Goal: Ask a question

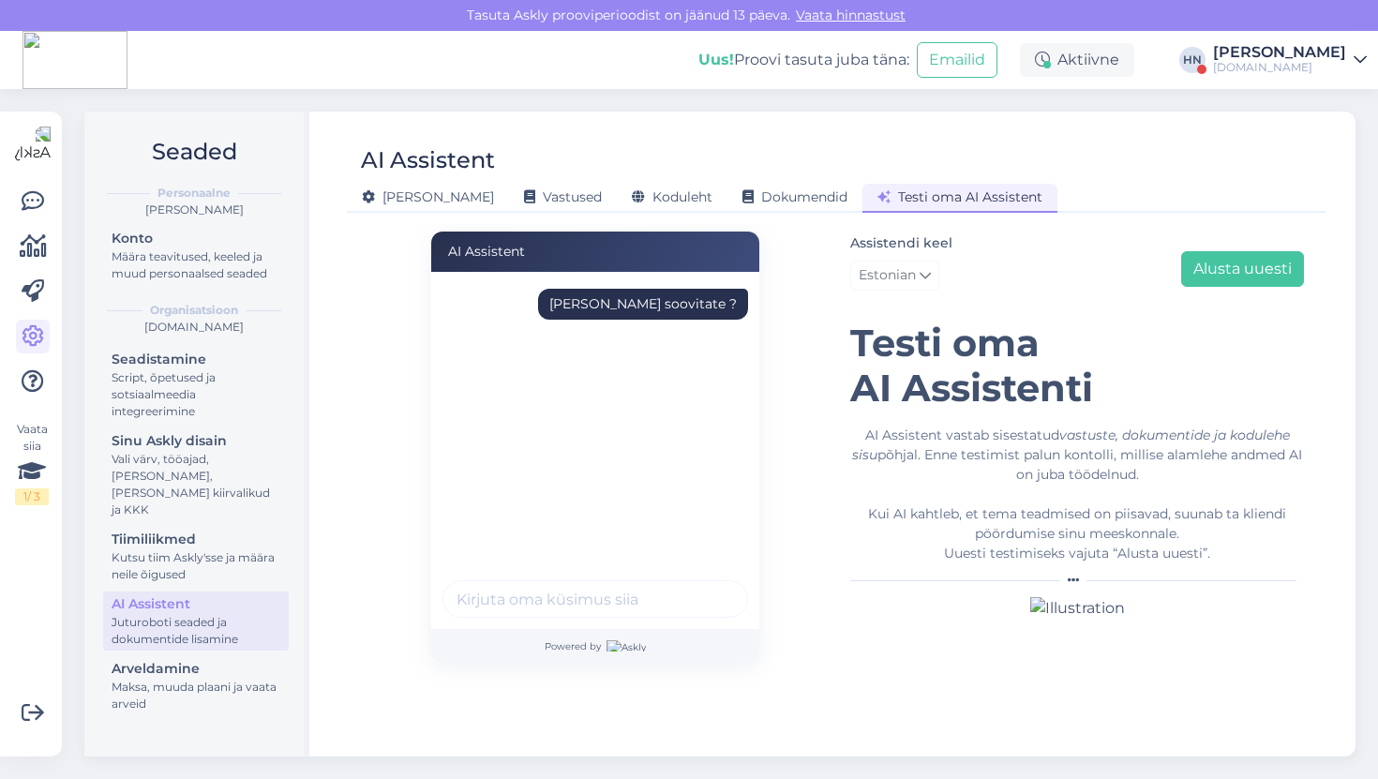
scroll to position [22, 0]
click at [661, 294] on div "[PERSON_NAME] soovitate ?" at bounding box center [642, 304] width 187 height 20
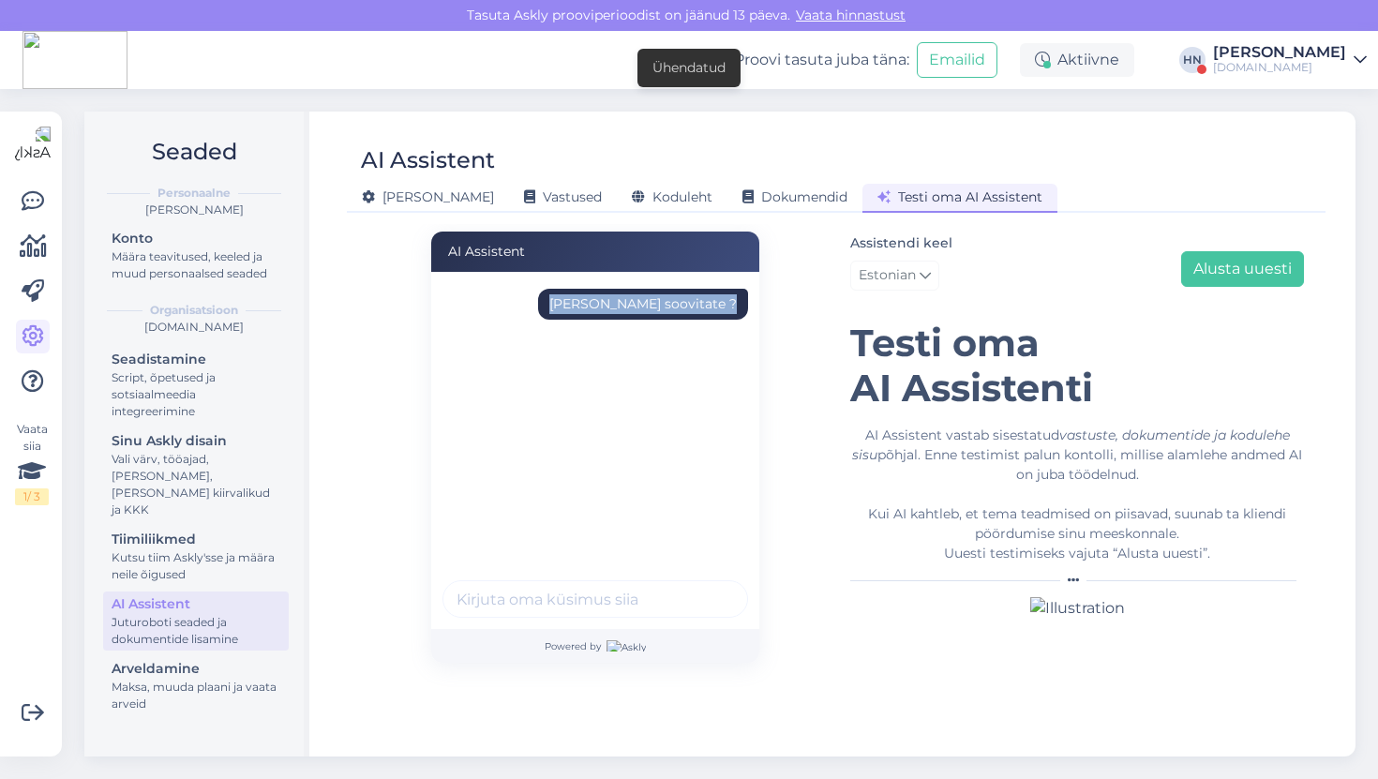
copy div "[PERSON_NAME] soovitate ?"
click at [1291, 251] on button "Alusta uuesti" at bounding box center [1242, 269] width 123 height 36
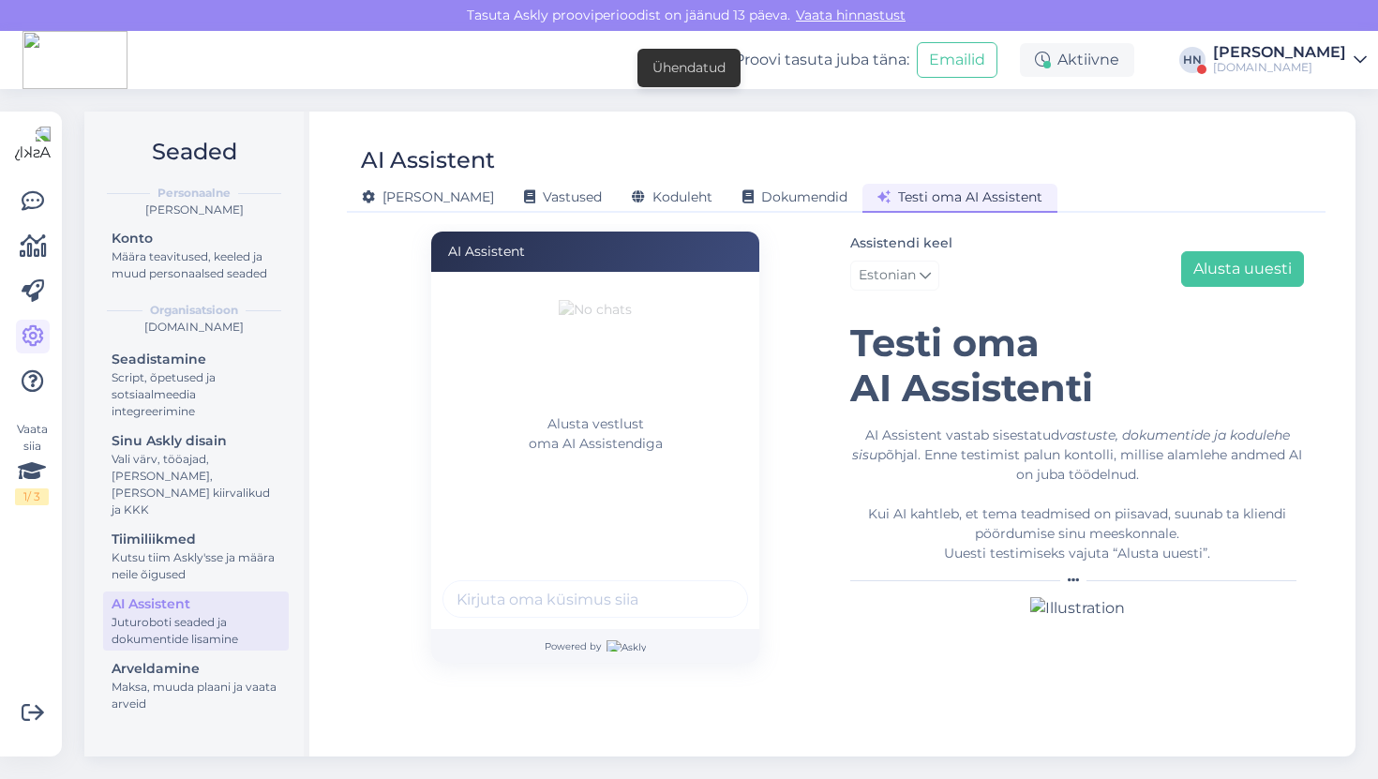
click at [1216, 321] on h1 "Testi oma AI Assistenti" at bounding box center [1077, 366] width 454 height 90
click at [585, 611] on div at bounding box center [595, 601] width 306 height 43
click at [585, 600] on input "text" at bounding box center [595, 598] width 306 height 37
paste input "[PERSON_NAME] soovitate ?"
type input "[PERSON_NAME] soovitate ?"
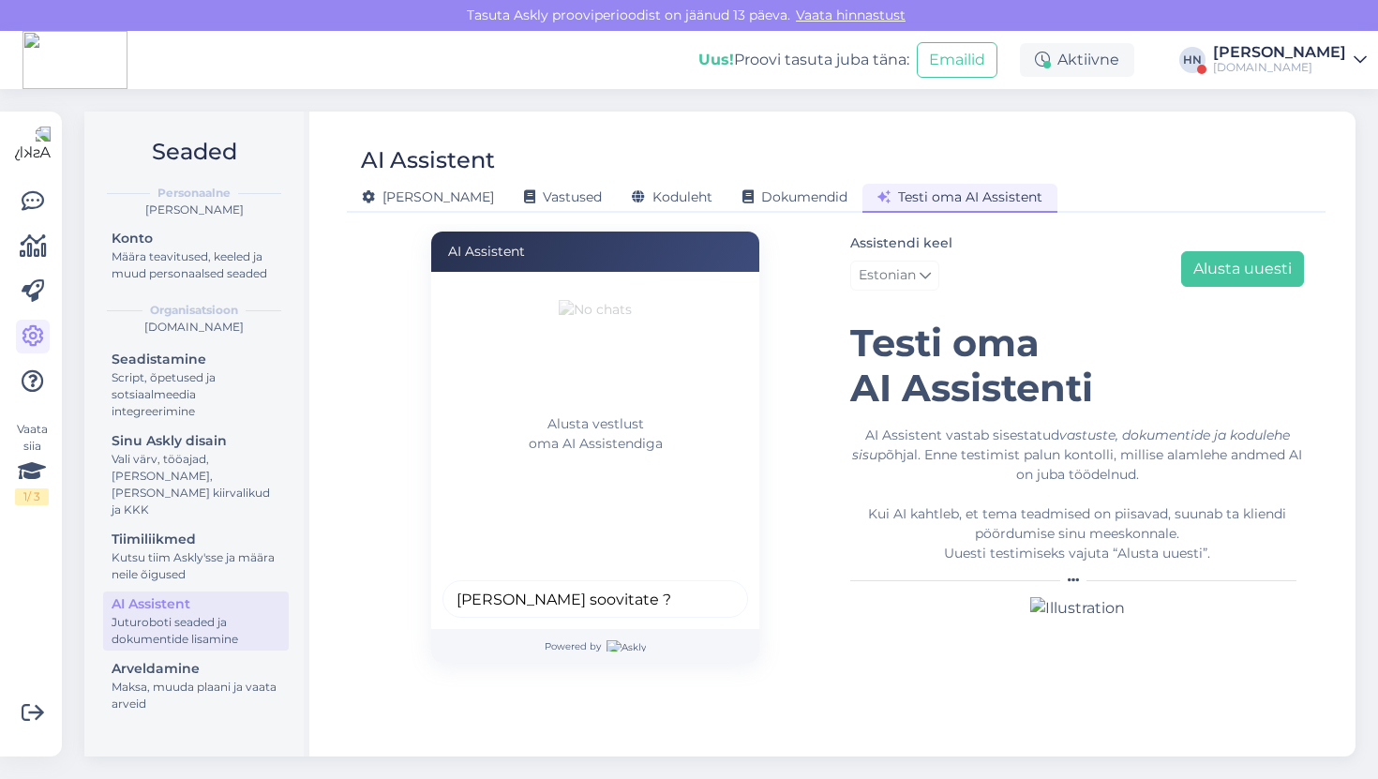
click at [709, 585] on button "submit" at bounding box center [723, 599] width 28 height 28
